Goal: Navigation & Orientation: Find specific page/section

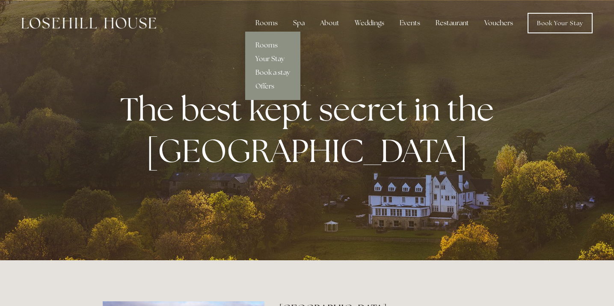
click at [277, 59] on link "Your Stay" at bounding box center [272, 59] width 55 height 14
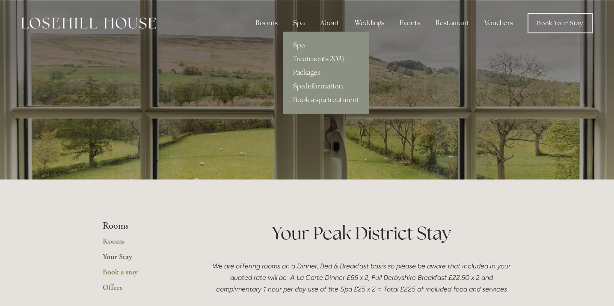
click at [296, 23] on div "Spa" at bounding box center [298, 23] width 25 height 17
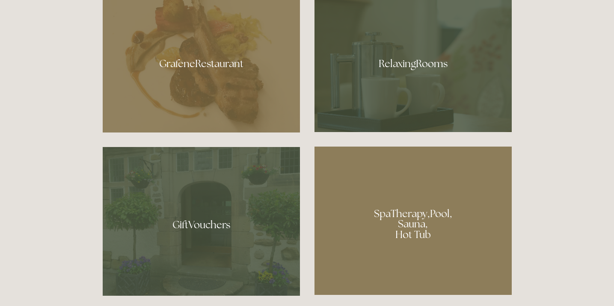
scroll to position [532, 0]
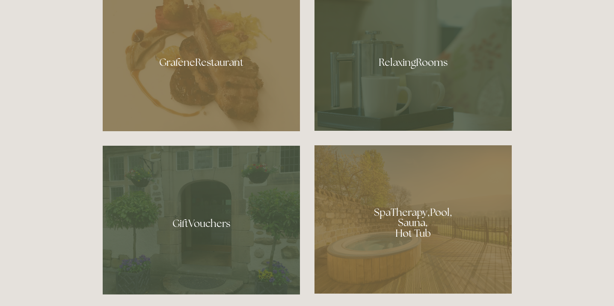
drag, startPoint x: 276, startPoint y: 98, endPoint x: 472, endPoint y: 0, distance: 219.2
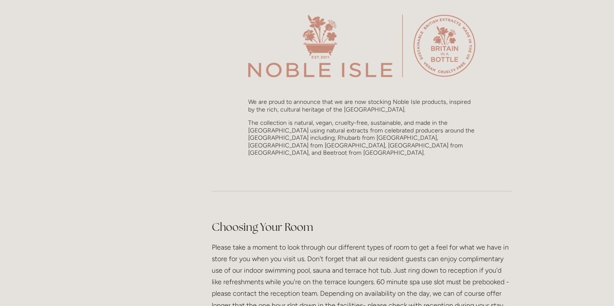
scroll to position [752, 0]
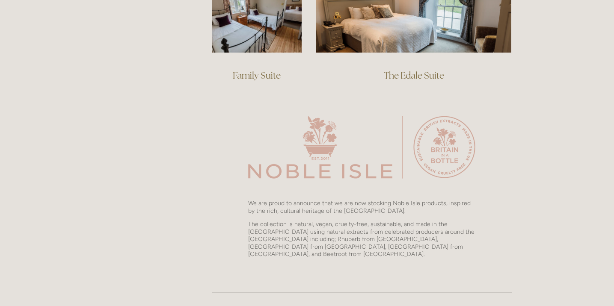
click at [305, 157] on img at bounding box center [361, 147] width 227 height 63
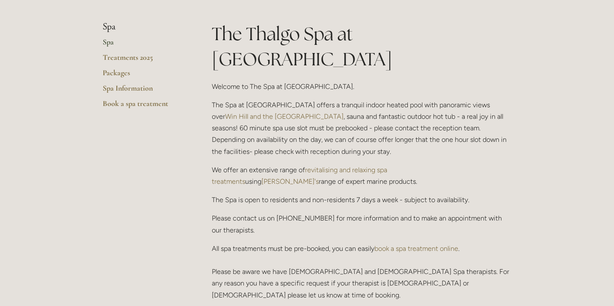
scroll to position [200, 0]
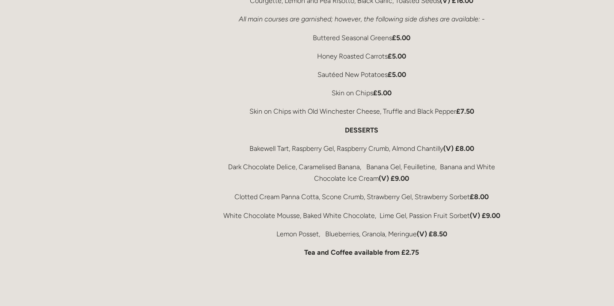
scroll to position [1786, 0]
